Goal: Find specific page/section: Find specific page/section

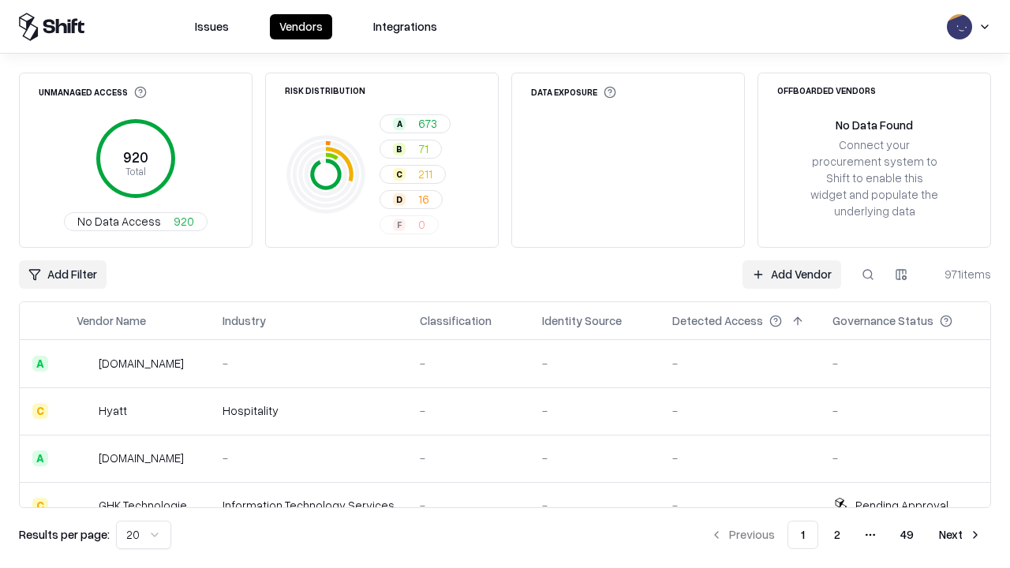
click at [505, 284] on div "Add Filter Add Vendor 971 items" at bounding box center [505, 274] width 972 height 28
click at [62, 275] on html "Issues Vendors Integrations Unmanaged Access 920 Total No Data Access 920 Risk …" at bounding box center [505, 284] width 1010 height 568
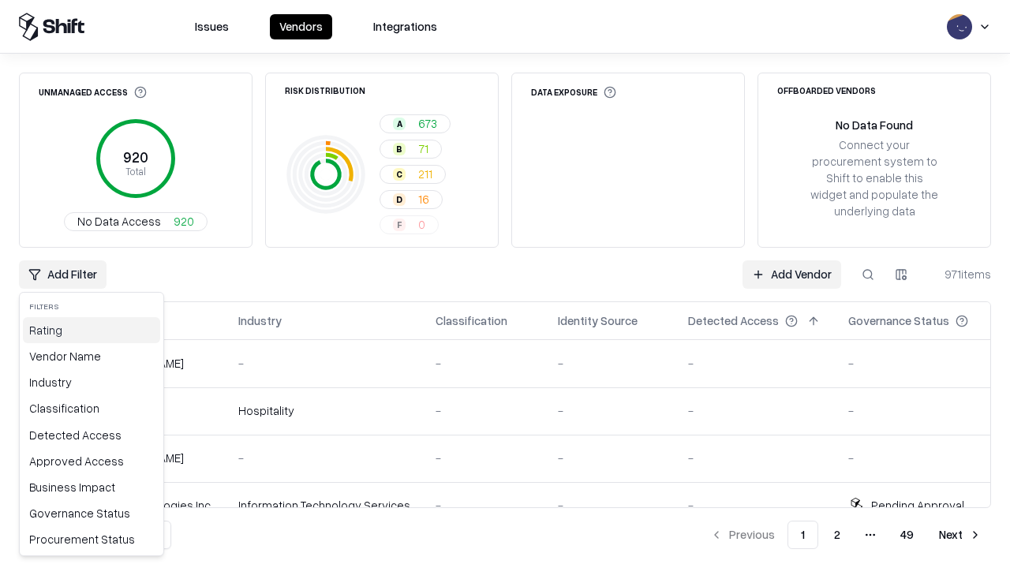
click at [92, 330] on div "Rating" at bounding box center [91, 330] width 137 height 26
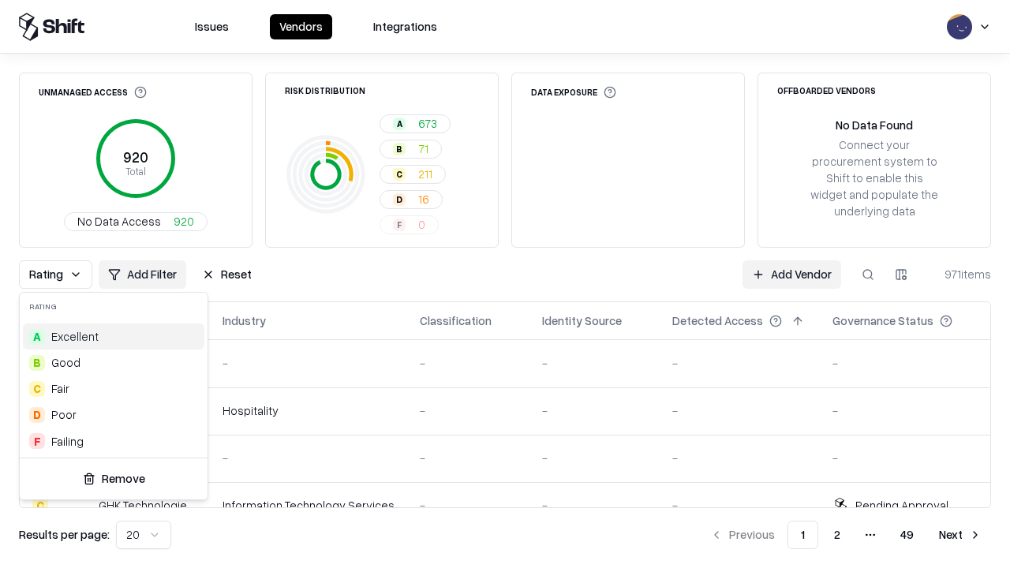
click at [505, 284] on html "Issues Vendors Integrations Unmanaged Access 920 Total No Data Access 920 Risk …" at bounding box center [505, 284] width 1010 height 568
click at [505, 284] on div "Rating Add Filter Reset Add Vendor 971 items" at bounding box center [505, 274] width 972 height 28
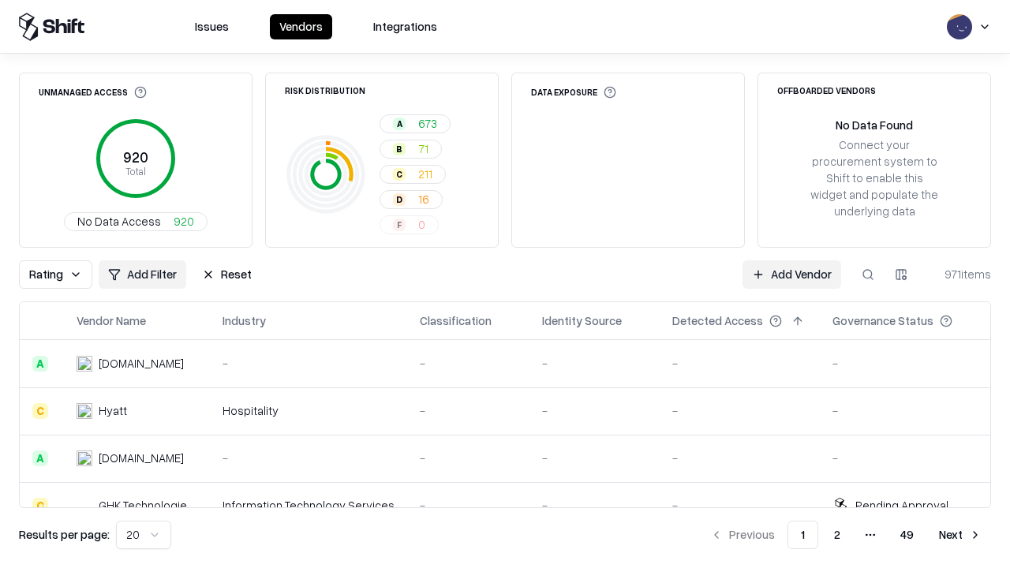
click at [227, 275] on button "Reset" at bounding box center [227, 274] width 69 height 28
click at [505, 284] on div "Add Filter Add Vendor 971 items" at bounding box center [505, 274] width 972 height 28
click at [62, 275] on html "Issues Vendors Integrations Unmanaged Access 920 Total No Data Access 920 Risk …" at bounding box center [505, 284] width 1010 height 568
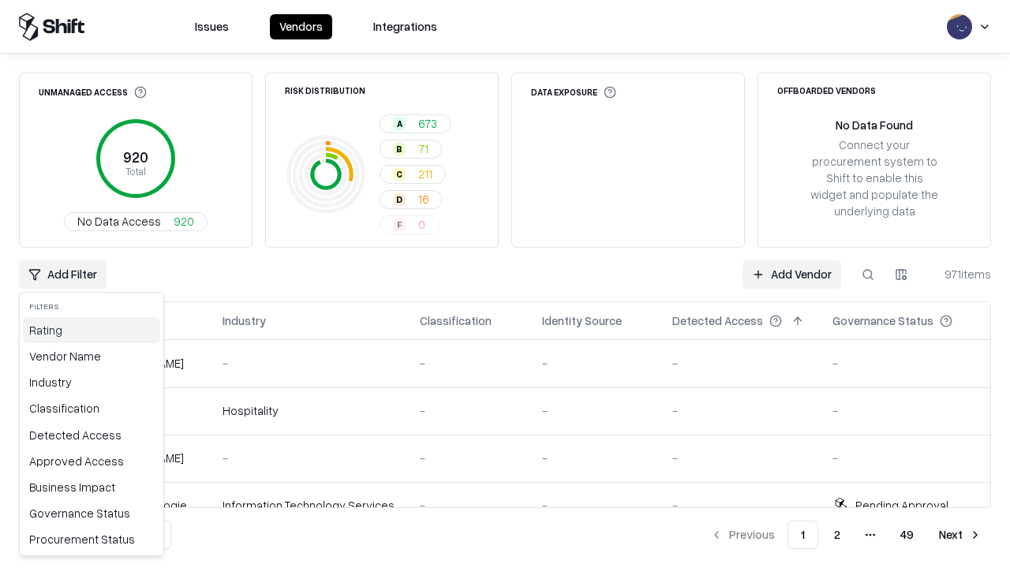
click at [92, 330] on div "Rating" at bounding box center [91, 330] width 137 height 26
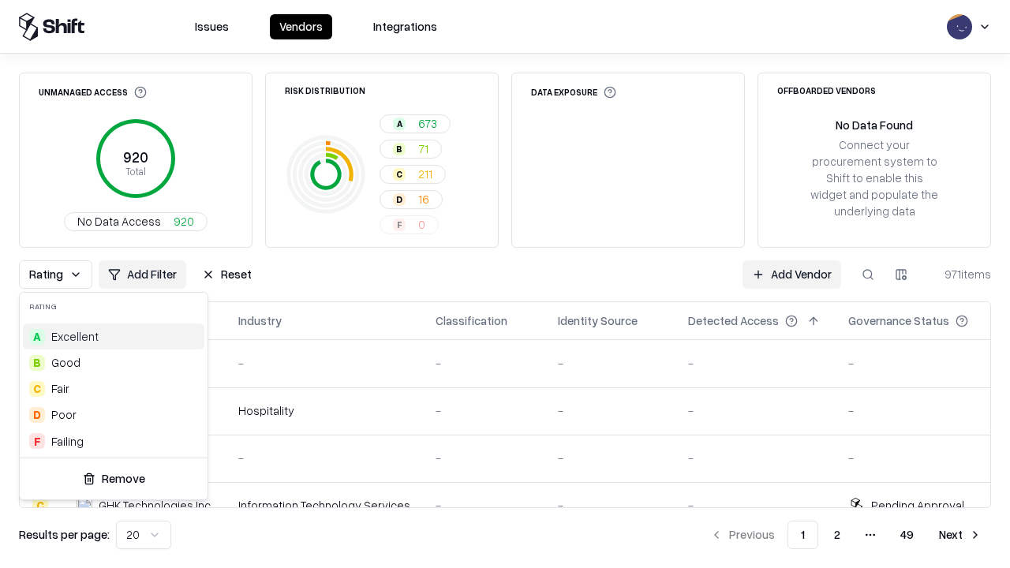
click at [114, 414] on div "D Poor" at bounding box center [114, 415] width 182 height 26
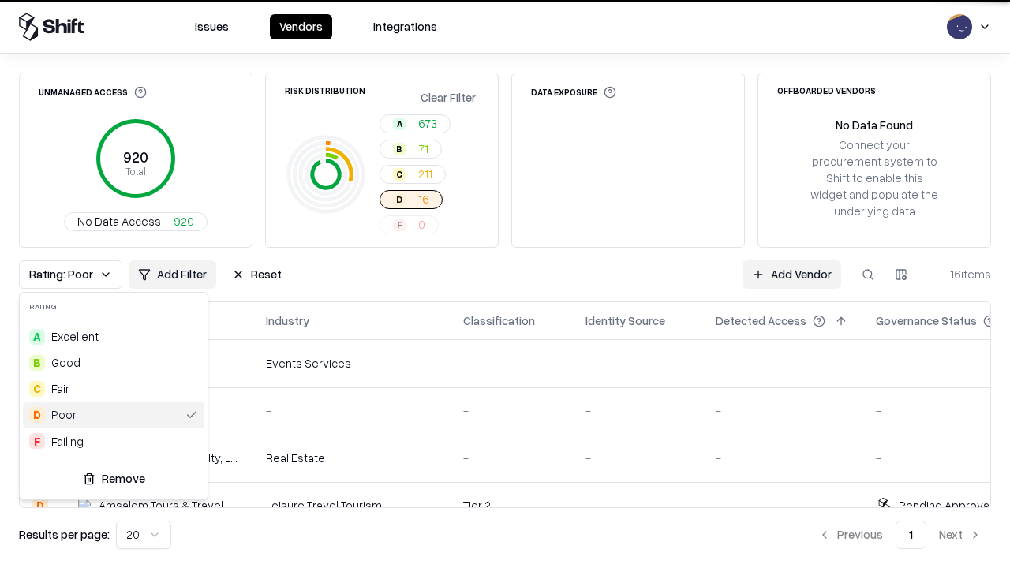
click at [505, 284] on html "Issues Vendors Integrations Unmanaged Access 920 Total No Data Access 920 Risk …" at bounding box center [505, 284] width 1010 height 568
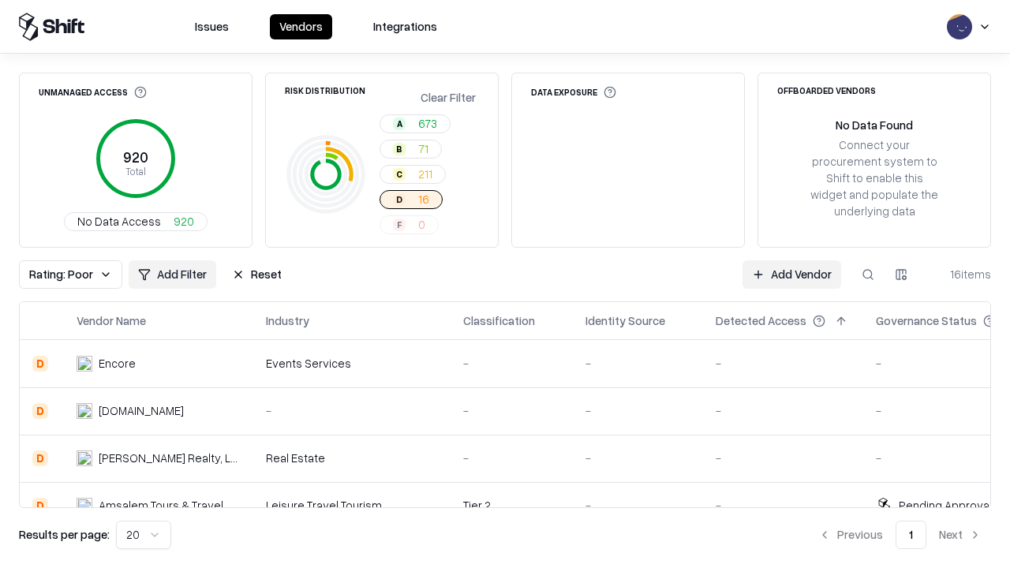
click at [505, 284] on div "Rating: Poor Add Filter Reset Add Vendor 16 items" at bounding box center [505, 274] width 972 height 28
click at [257, 275] on button "Reset" at bounding box center [257, 274] width 69 height 28
click at [505, 284] on div "Add Filter Add Vendor 16 items" at bounding box center [505, 274] width 972 height 28
click at [62, 275] on html "Issues Vendors Integrations Unmanaged Access 920 Total No Data Access 920 Risk …" at bounding box center [505, 284] width 1010 height 568
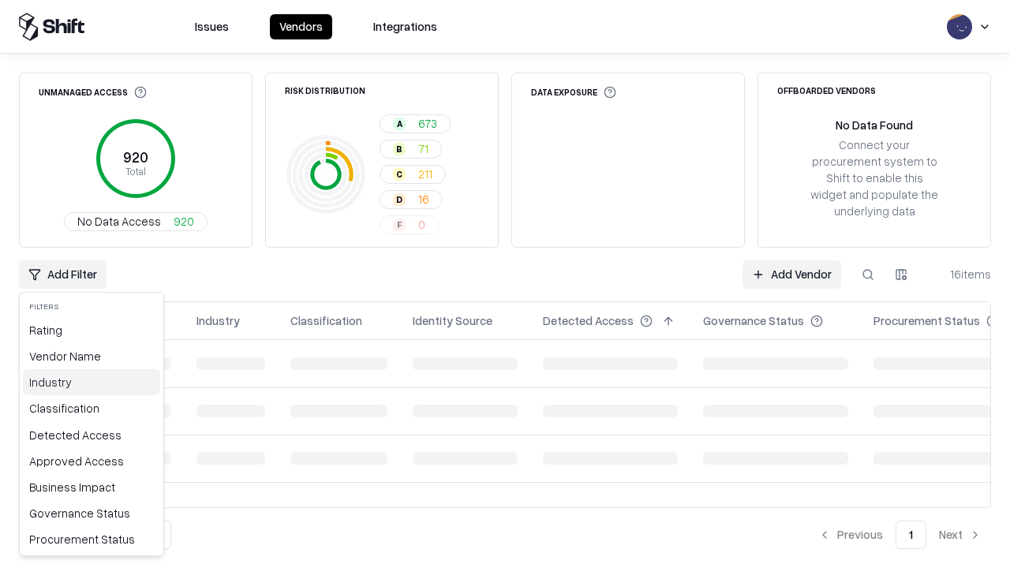
click at [92, 382] on div "Industry" at bounding box center [91, 382] width 137 height 26
